Goal: Obtain resource: Download file/media

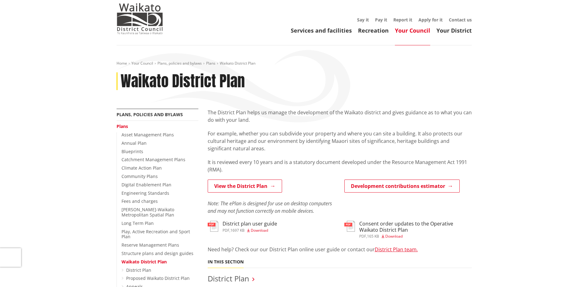
scroll to position [31, 0]
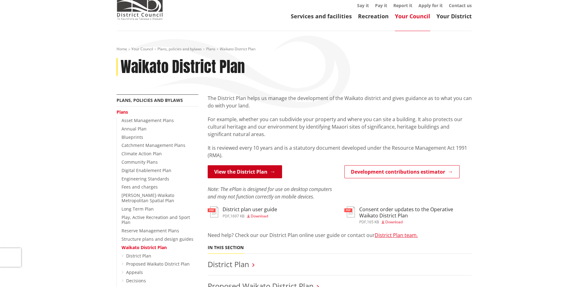
click at [248, 173] on link "View the District Plan" at bounding box center [245, 171] width 74 height 13
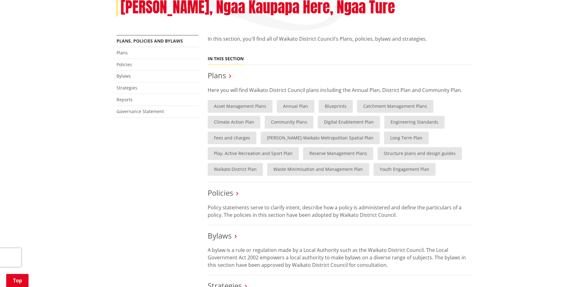
scroll to position [93, 0]
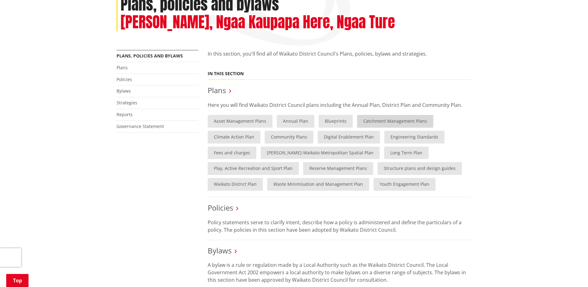
click at [388, 121] on link "Catchment Management Plans" at bounding box center [395, 121] width 76 height 13
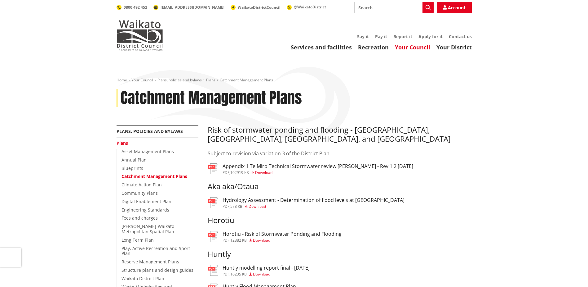
click at [263, 171] on span "Download" at bounding box center [263, 172] width 17 height 5
